Goal: Task Accomplishment & Management: Use online tool/utility

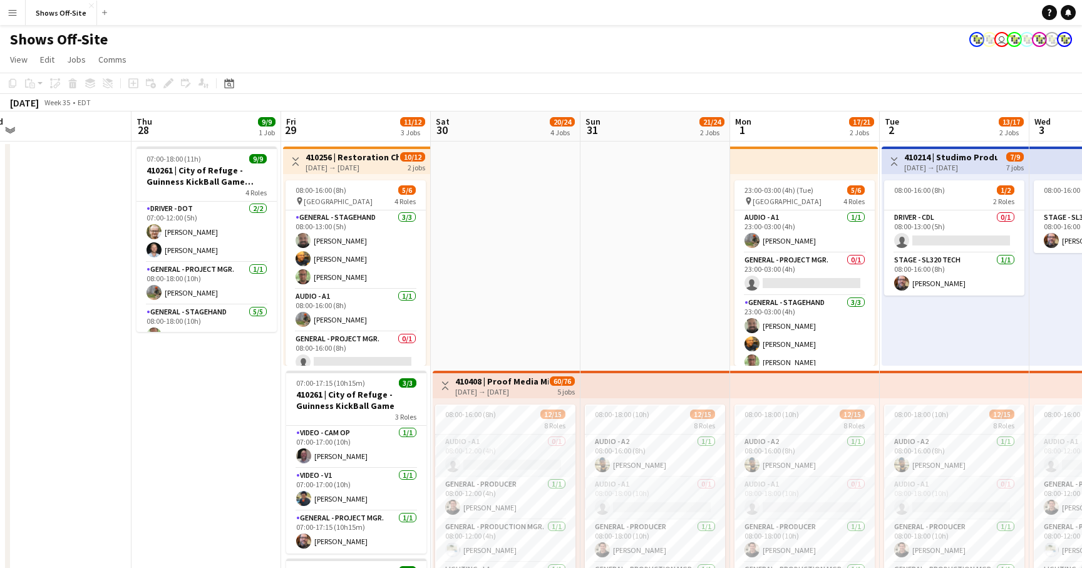
scroll to position [0, 317]
click at [729, 88] on app-toolbar "Copy Paste Paste Command V Paste with crew Command Shift V Paste linked Job [GE…" at bounding box center [541, 83] width 1082 height 21
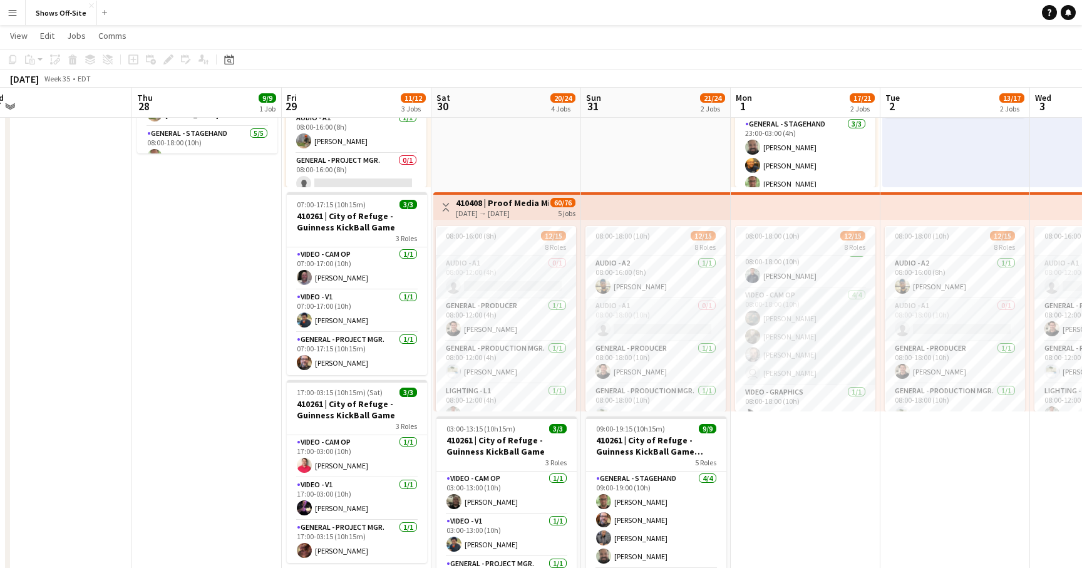
scroll to position [0, 0]
click at [824, 468] on app-date-cell "23:00-03:00 (4h) (Tue) 5/6 pin Legacy Retreat Center 4 Roles Audio - A1 [DATE] …" at bounding box center [805, 519] width 150 height 1112
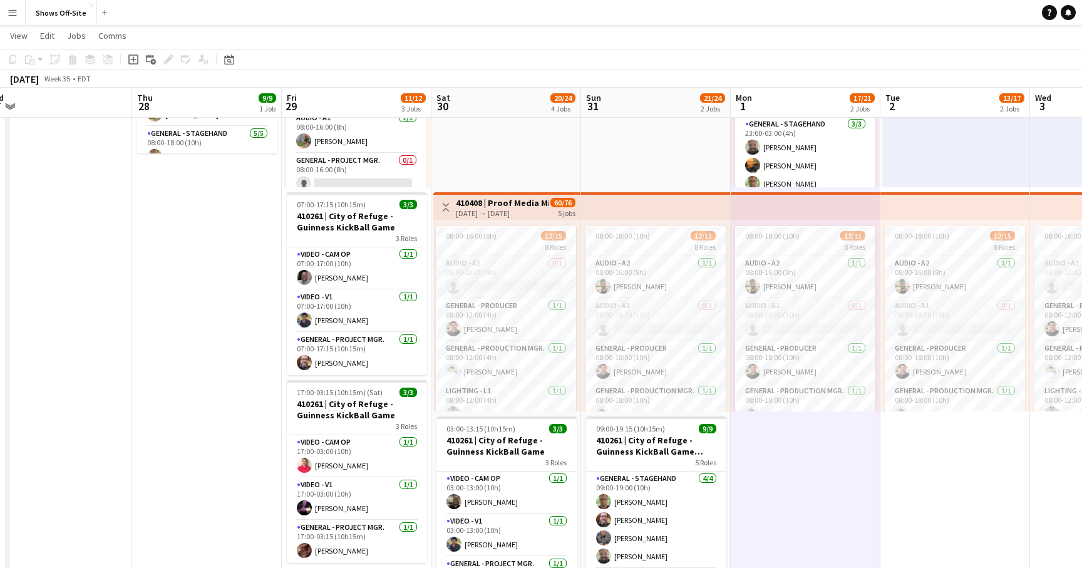
click at [908, 511] on app-date-cell "Toggle View 410214 | Studimo Productions [DATE] → [DATE] 7/9 7 jobs 08:00-16:00…" at bounding box center [955, 519] width 150 height 1112
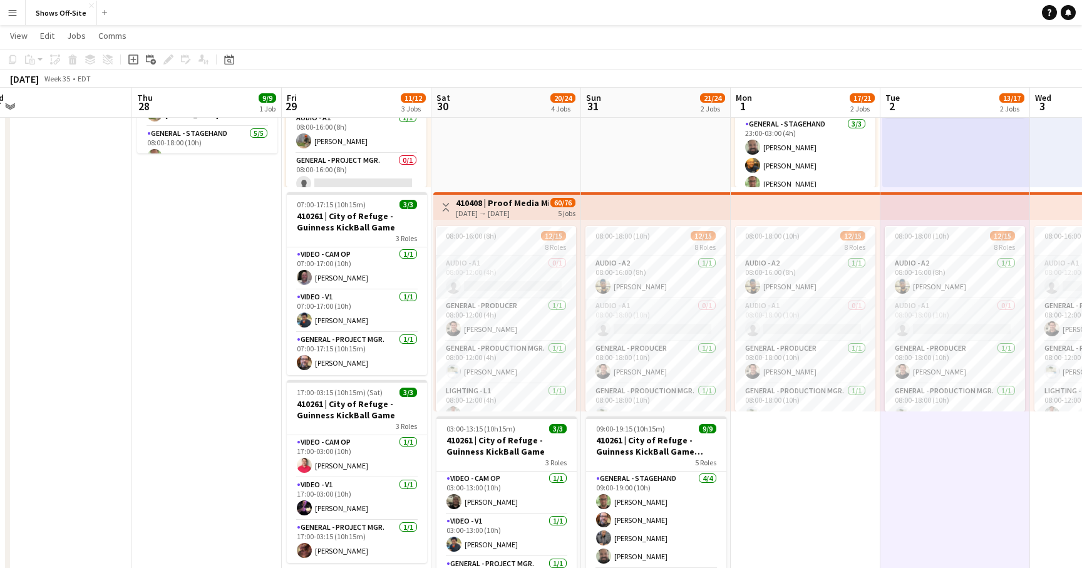
click at [826, 489] on app-date-cell "23:00-03:00 (4h) (Tue) 5/6 pin Legacy Retreat Center 4 Roles Audio - A1 [DATE] …" at bounding box center [805, 519] width 150 height 1112
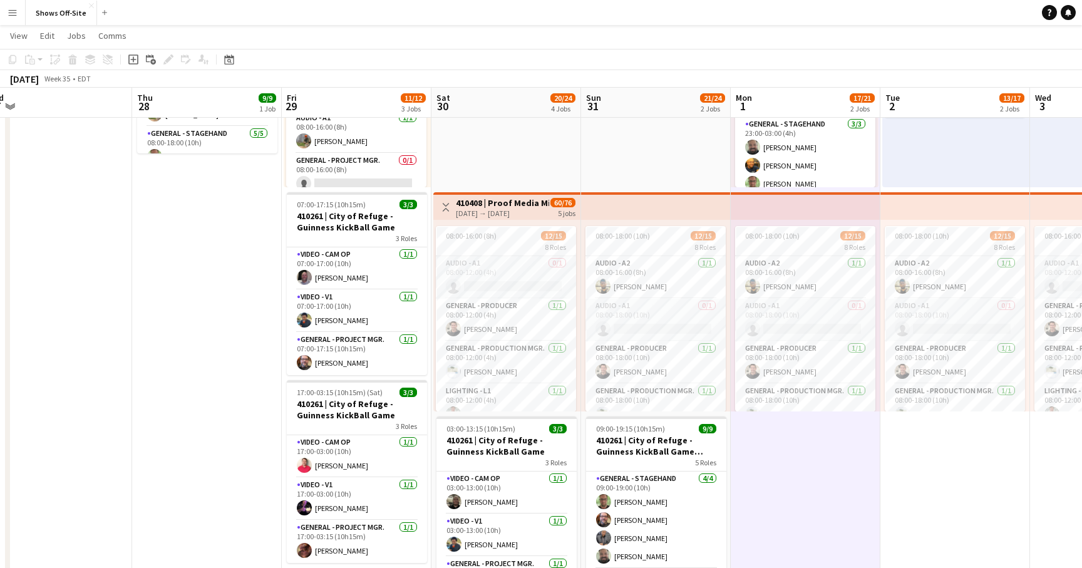
click at [249, 448] on app-date-cell "07:00-18:00 (11h) 9/9 410261 | City of Refuge - Guinness KickBall Game Load In …" at bounding box center [207, 519] width 150 height 1112
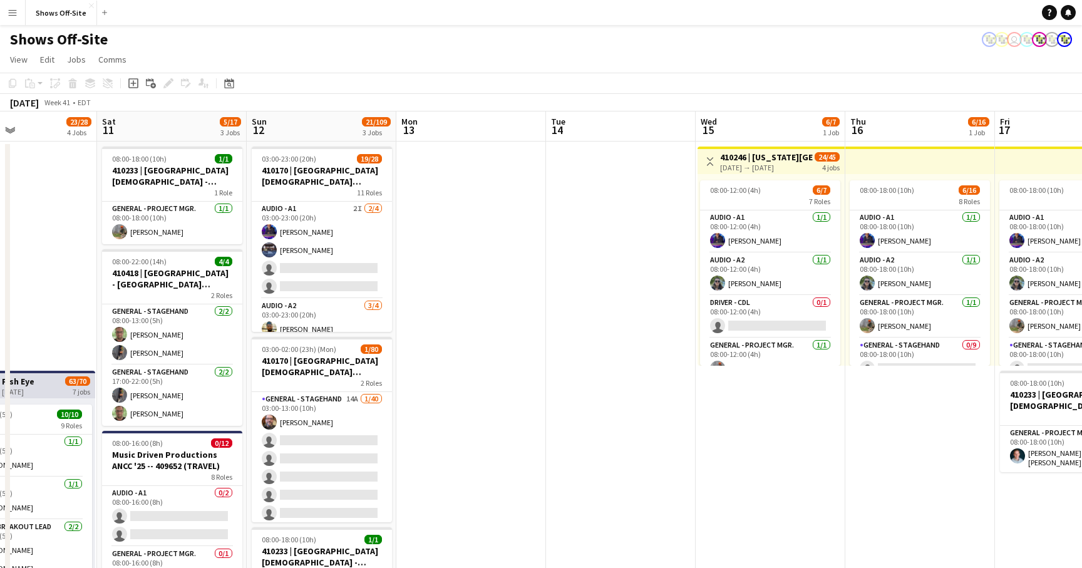
scroll to position [0, 355]
